Goal: Information Seeking & Learning: Learn about a topic

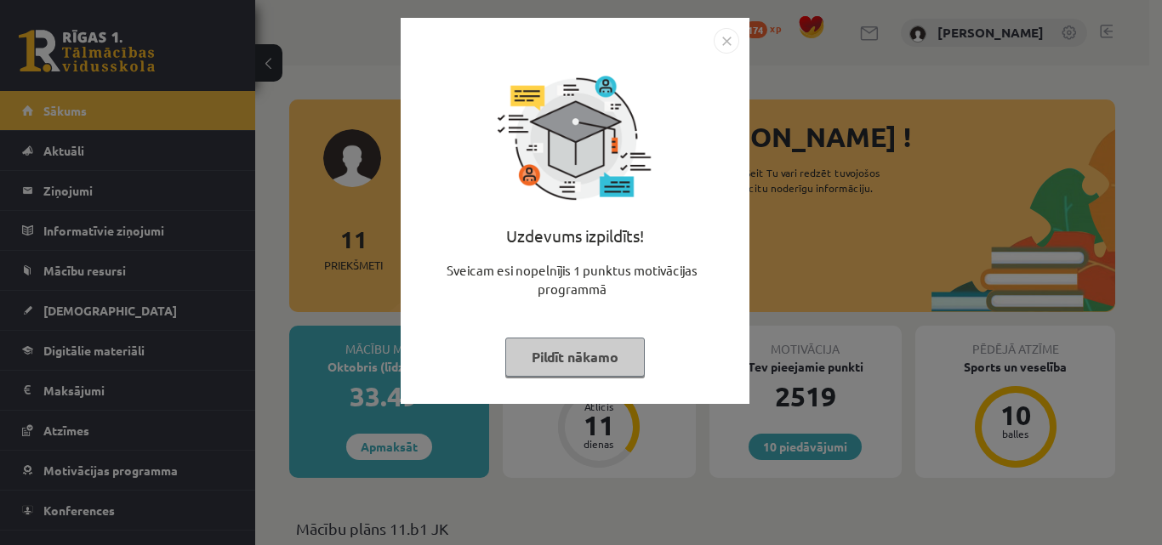
click at [740, 34] on div "Uzdevums izpildīts! Sveicam esi nopelnījis 1 punktus motivācijas programmā Pild…" at bounding box center [574, 211] width 349 height 386
click at [726, 42] on img "Close" at bounding box center [726, 41] width 26 height 26
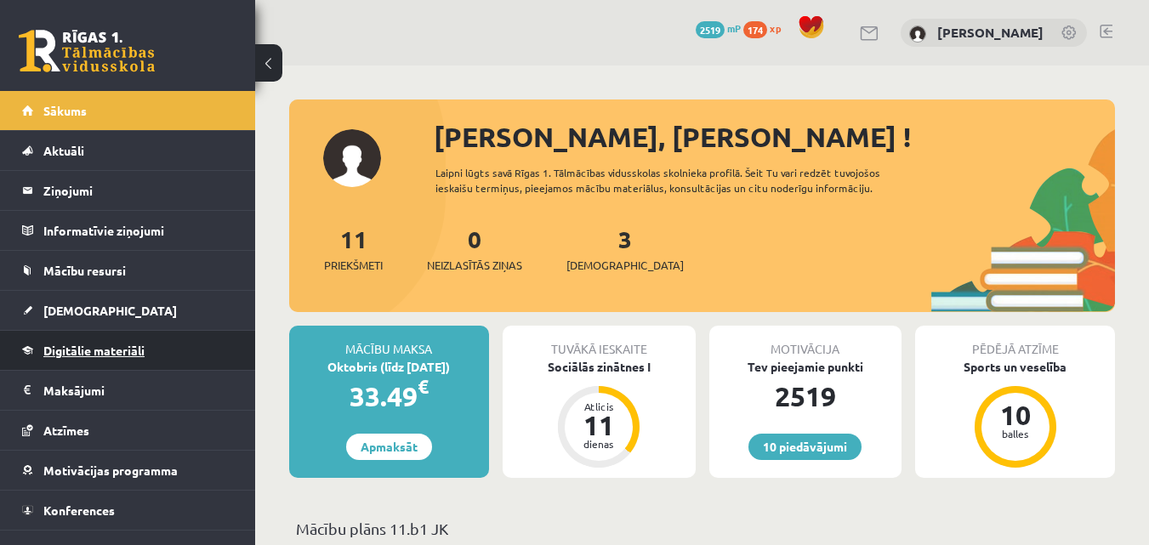
click at [48, 355] on span "Digitālie materiāli" at bounding box center [93, 350] width 101 height 15
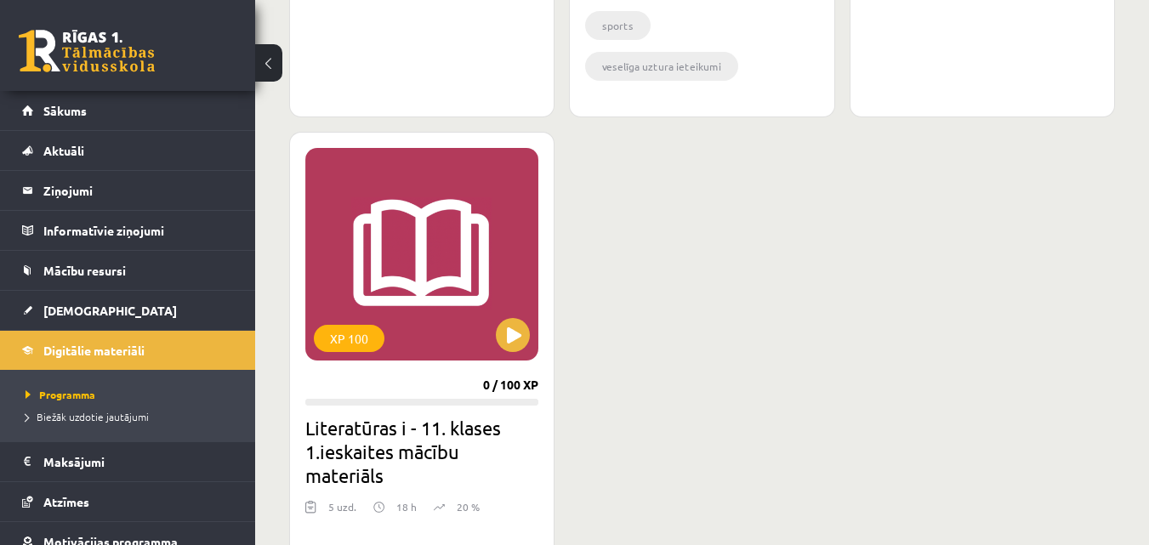
scroll to position [1971, 0]
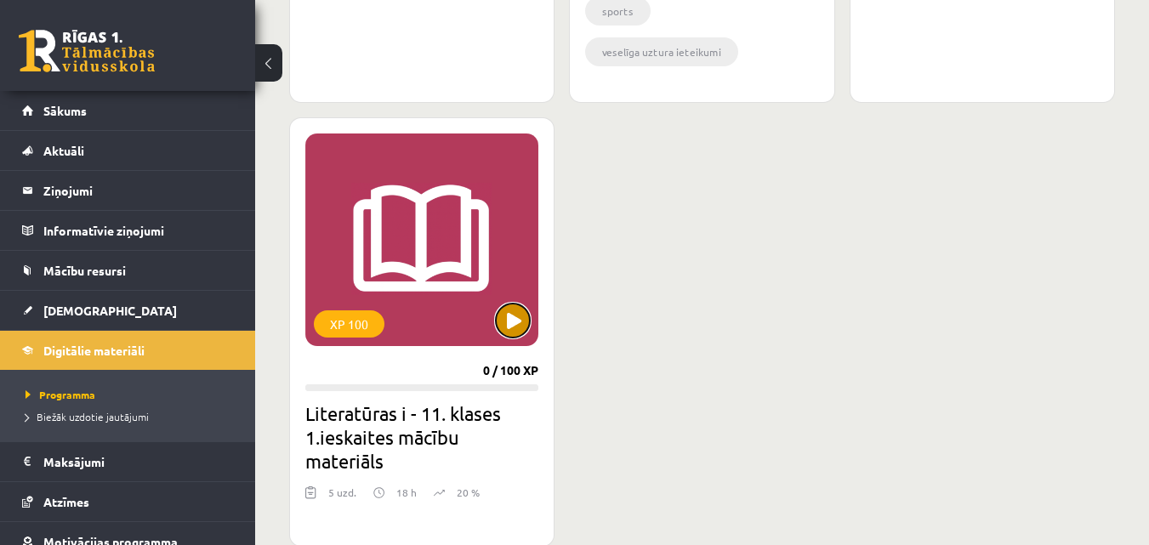
click at [509, 318] on button at bounding box center [513, 321] width 34 height 34
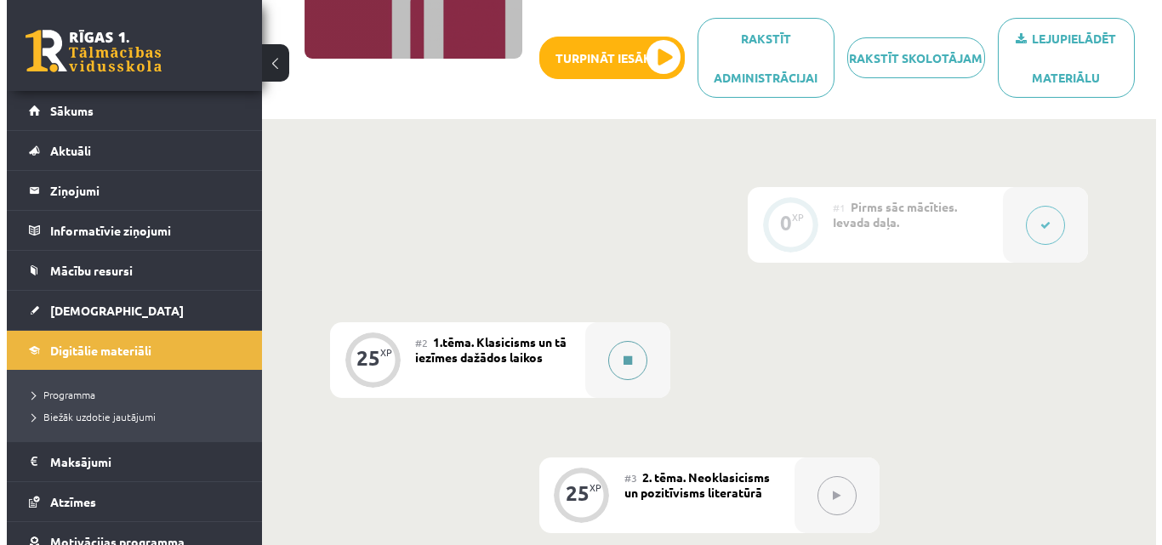
scroll to position [255, 0]
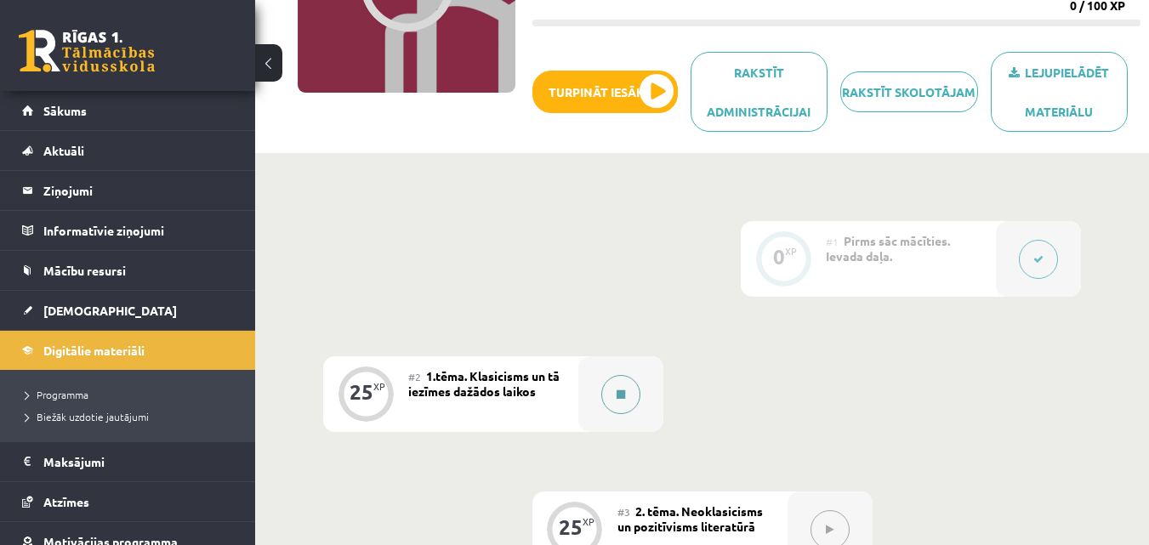
click at [611, 404] on button at bounding box center [620, 394] width 39 height 39
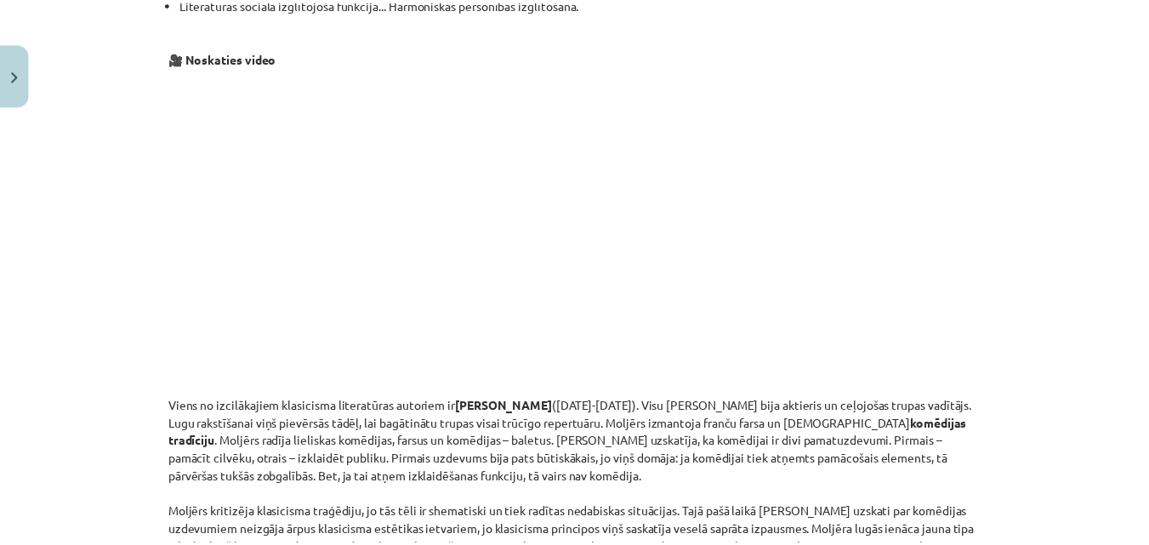
scroll to position [1190, 0]
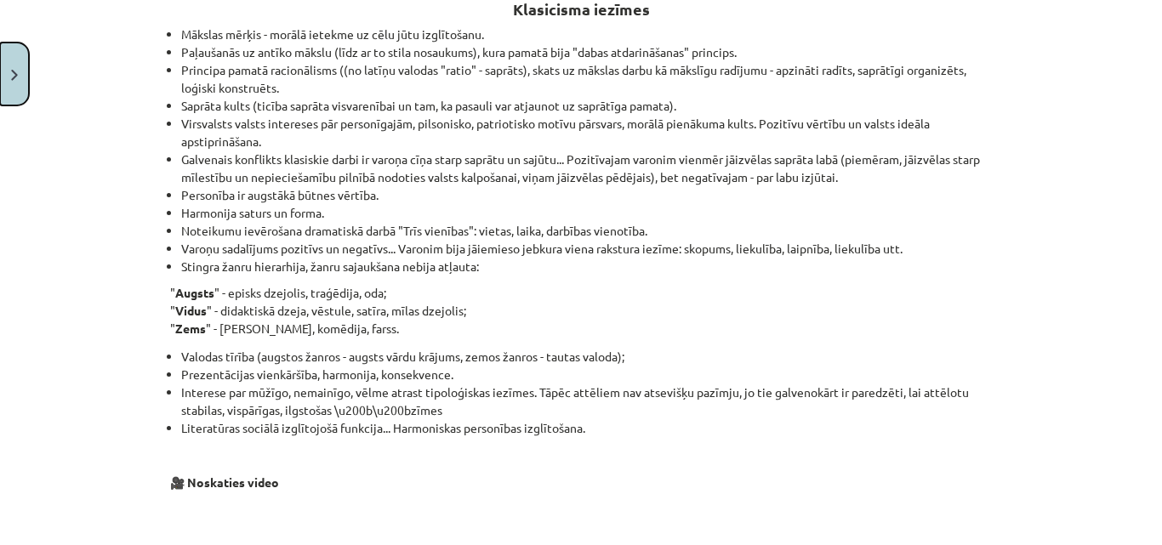
click at [0, 59] on button "Close" at bounding box center [14, 74] width 29 height 63
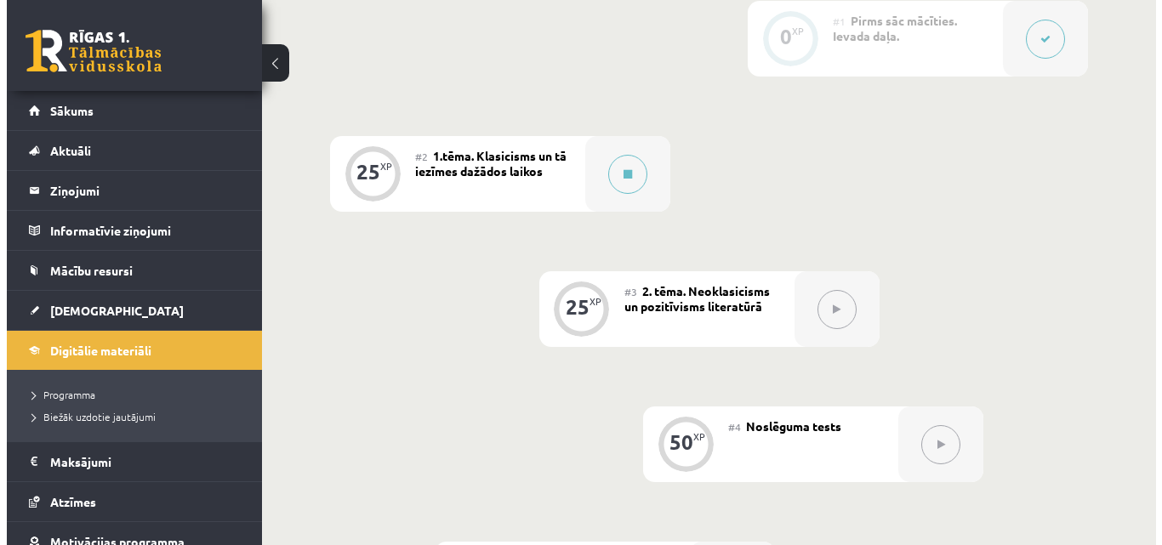
scroll to position [340, 0]
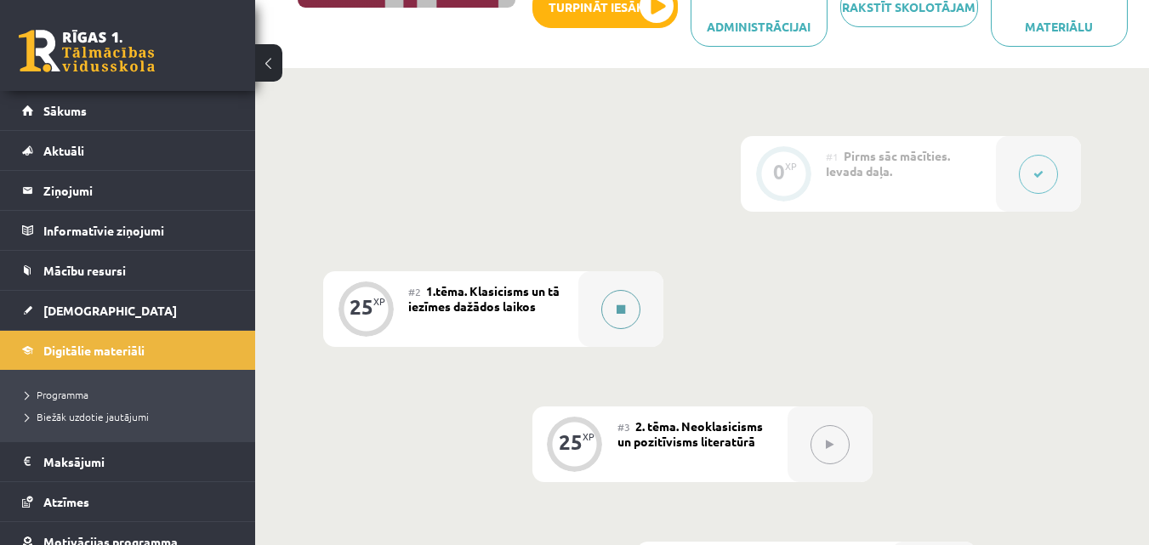
click at [588, 318] on div at bounding box center [620, 309] width 85 height 76
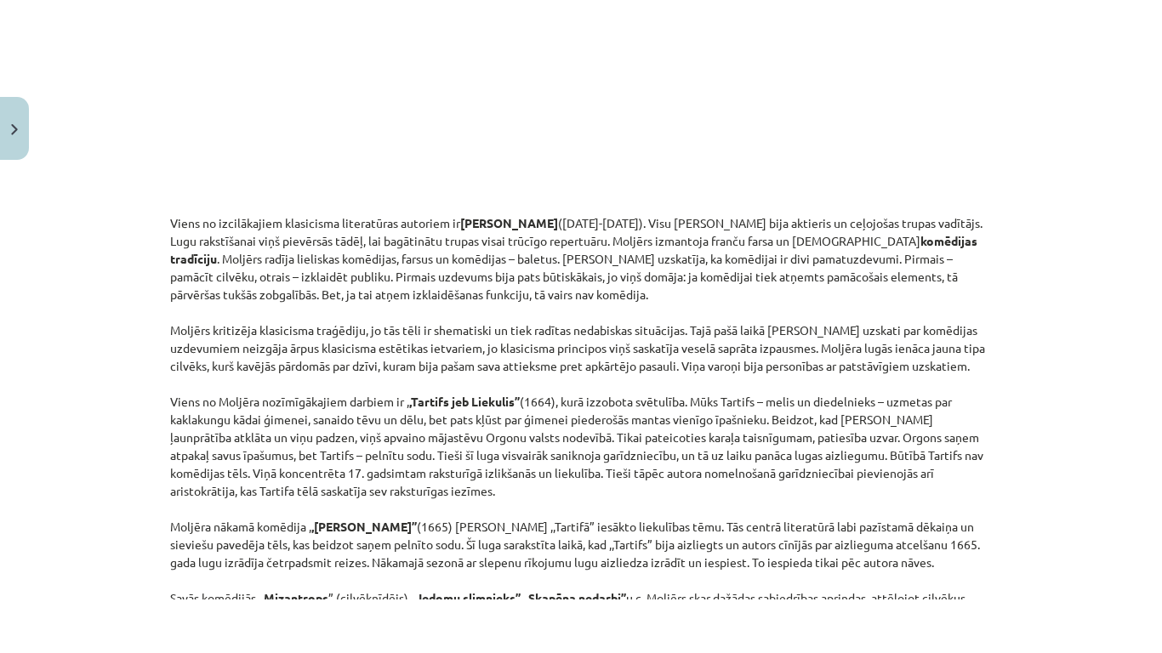
scroll to position [1598, 0]
